Goal: Information Seeking & Learning: Learn about a topic

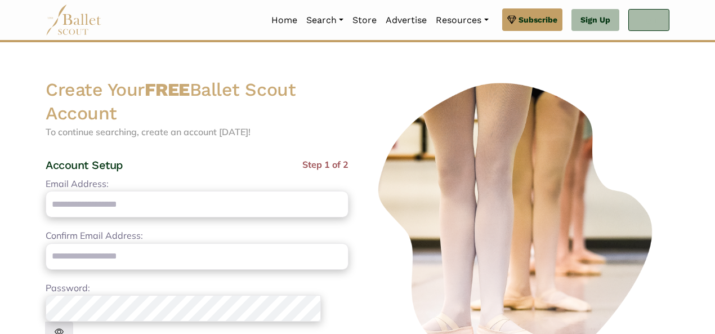
click at [658, 17] on link "Log In" at bounding box center [648, 20] width 41 height 23
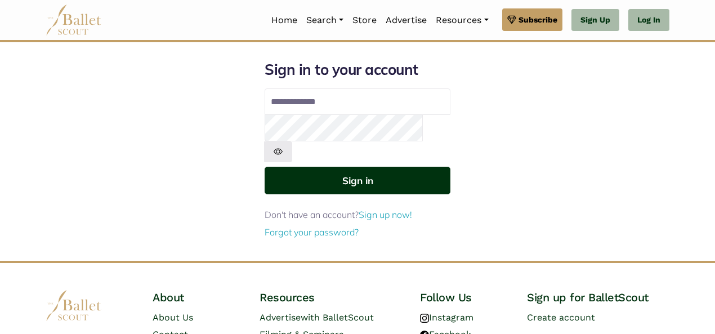
type input "**********"
click at [344, 167] on button "Sign in" at bounding box center [358, 181] width 186 height 28
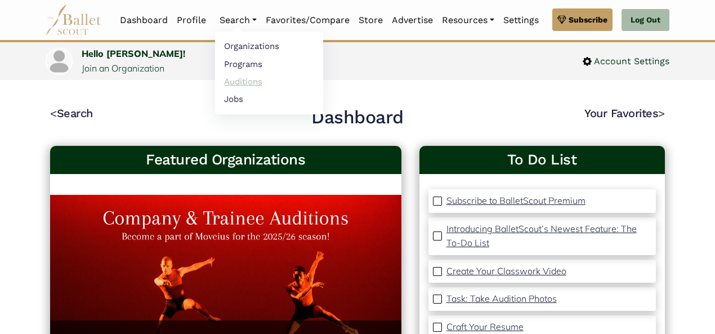
click at [240, 80] on link "Auditions" at bounding box center [269, 81] width 108 height 17
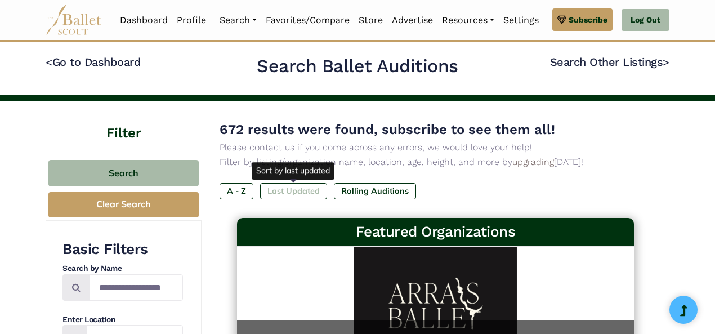
click at [284, 190] on label "Last Updated" at bounding box center [293, 191] width 67 height 16
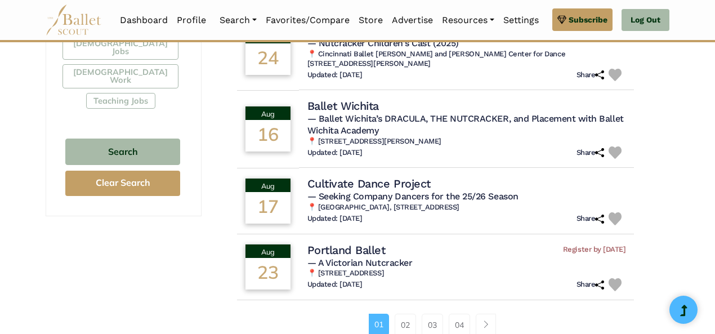
scroll to position [740, 0]
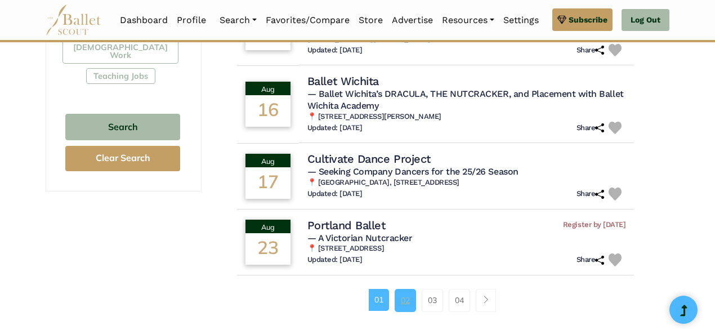
click at [406, 289] on link "02" at bounding box center [405, 300] width 21 height 23
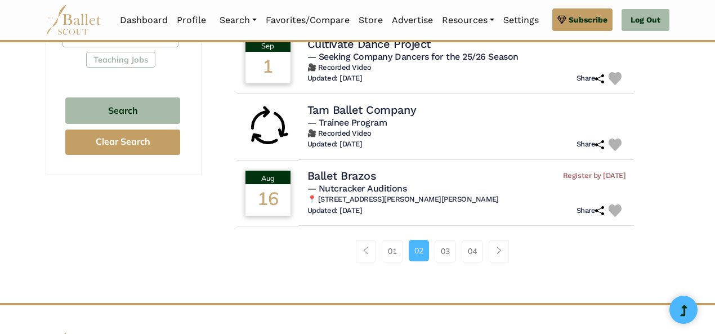
scroll to position [757, 0]
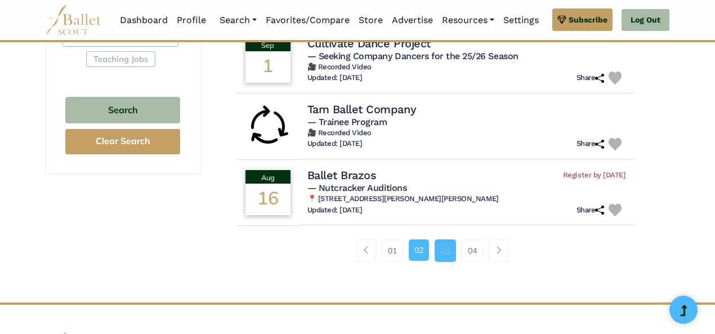
click at [445, 256] on link "03" at bounding box center [445, 250] width 21 height 23
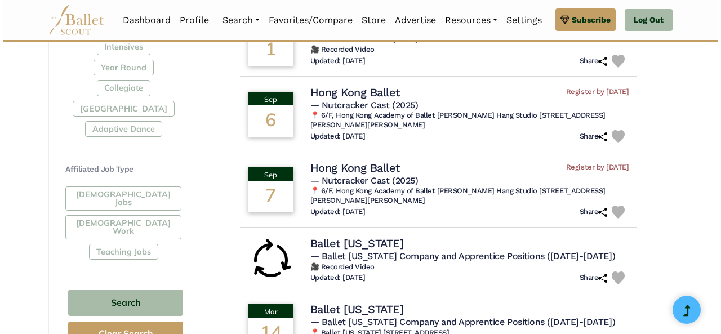
scroll to position [546, 0]
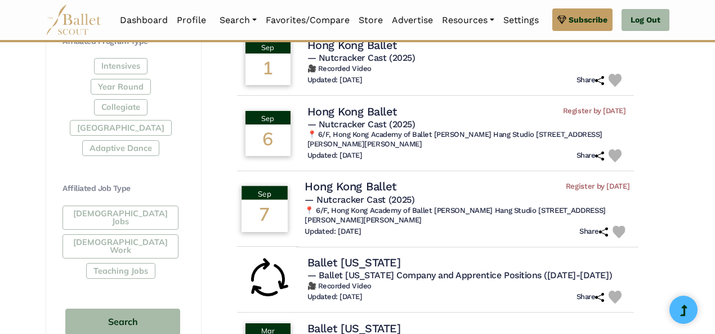
click at [351, 183] on h4 "Hong Kong Ballet" at bounding box center [351, 186] width 92 height 15
